Goal: Information Seeking & Learning: Learn about a topic

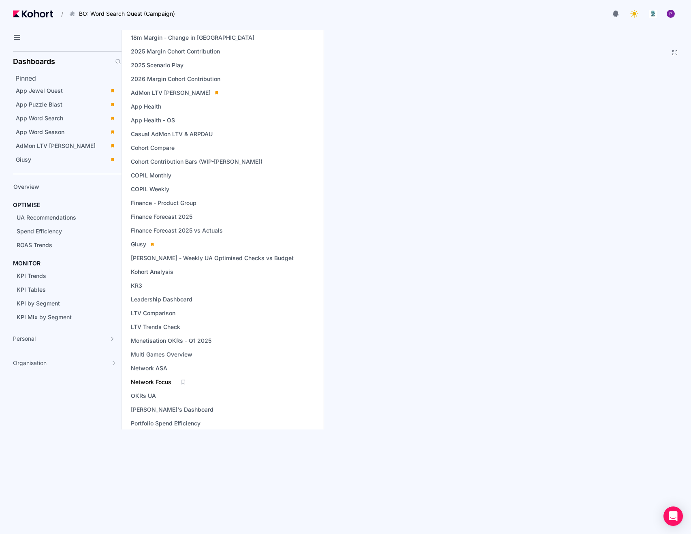
click at [155, 382] on span "Network Focus" at bounding box center [151, 382] width 40 height 8
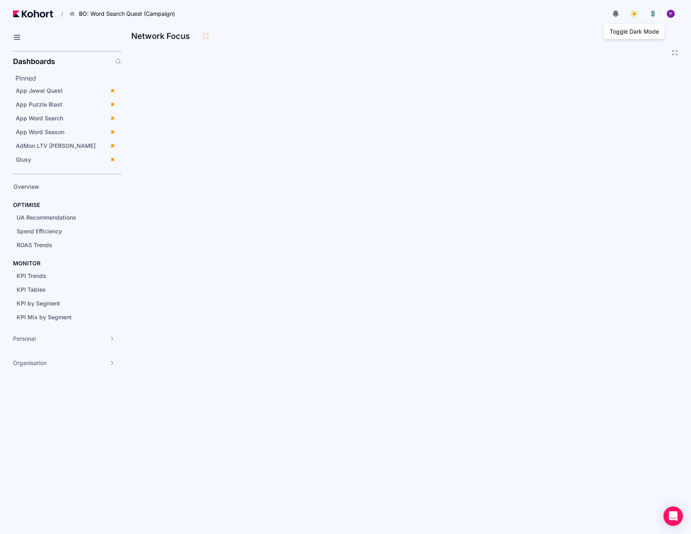
click at [634, 13] on icon at bounding box center [633, 13] width 9 height 9
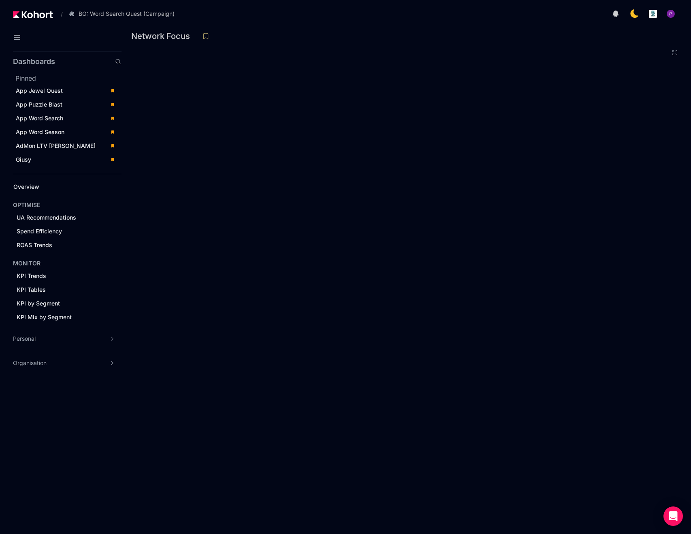
click at [672, 16] on div "button" at bounding box center [670, 13] width 9 height 9
click at [633, 15] on icon at bounding box center [634, 14] width 10 height 10
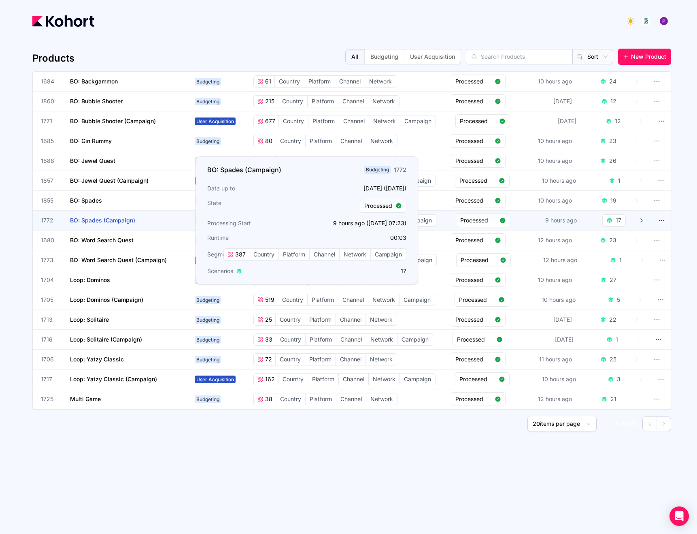
click at [114, 220] on span "BO: Spades (Campaign)" at bounding box center [102, 220] width 65 height 7
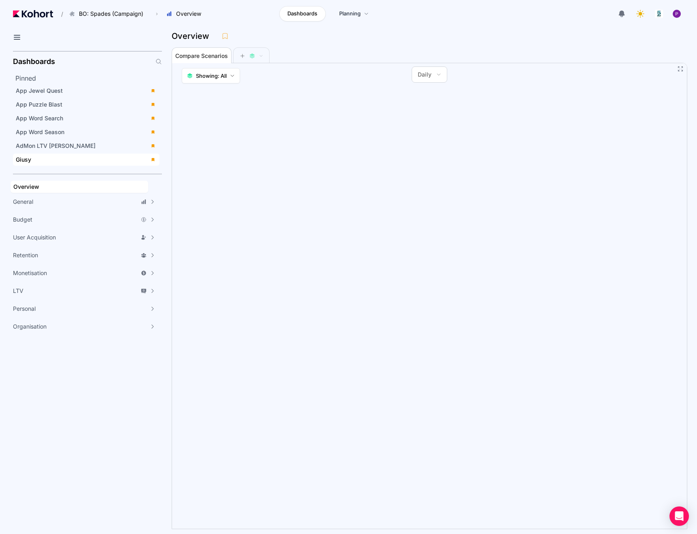
click at [54, 160] on div "Giusy" at bounding box center [81, 159] width 130 height 8
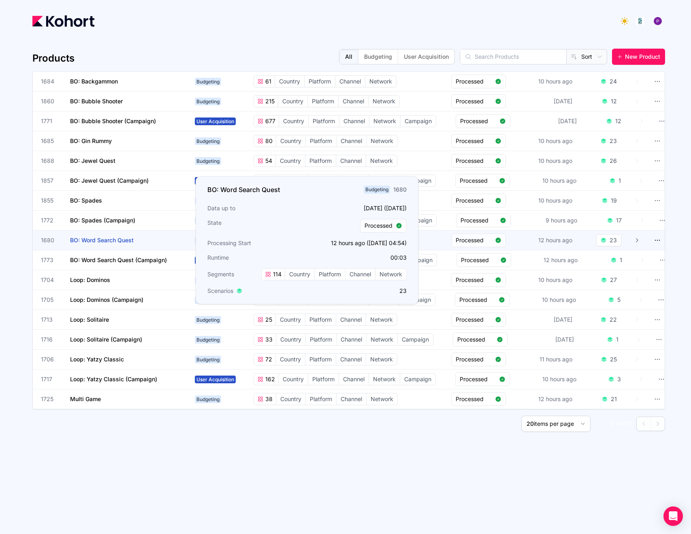
click at [101, 238] on span "BO: Word Search Quest" at bounding box center [102, 239] width 64 height 7
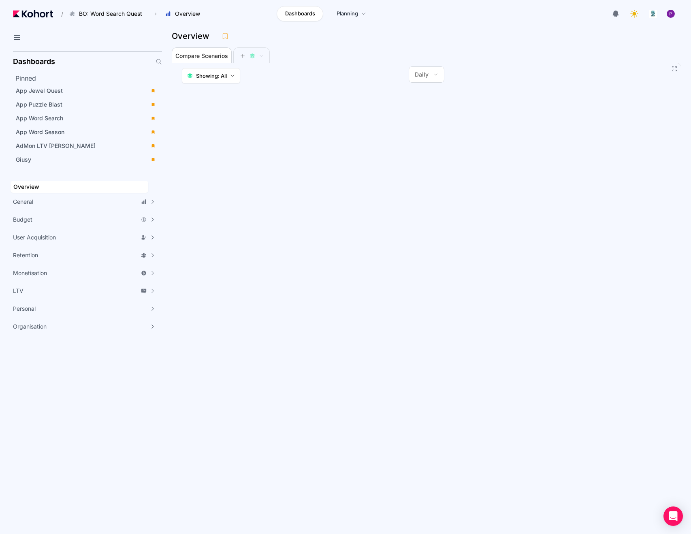
scroll to position [73, 0]
